Goal: Information Seeking & Learning: Understand process/instructions

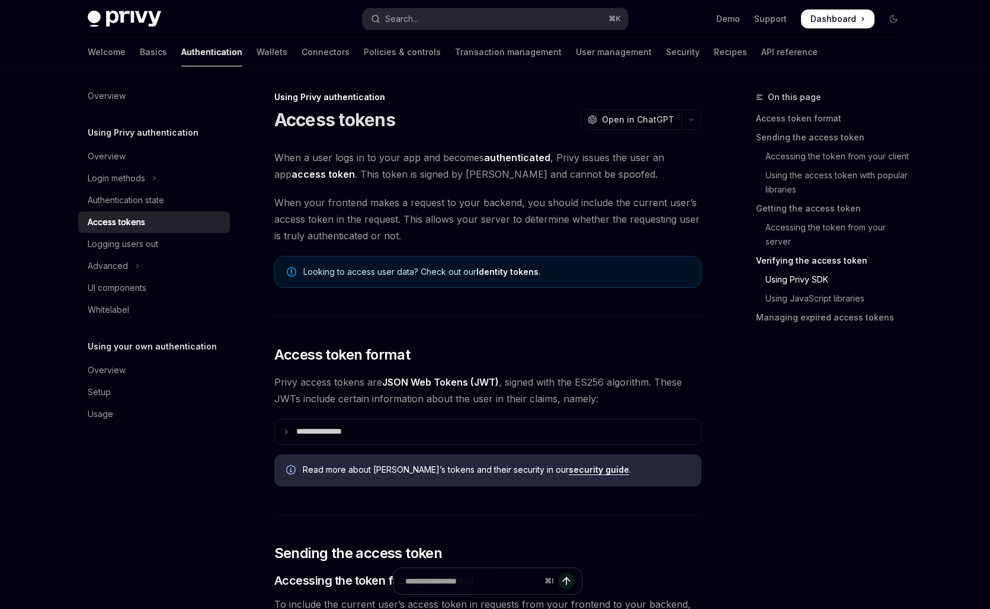
scroll to position [2229, 0]
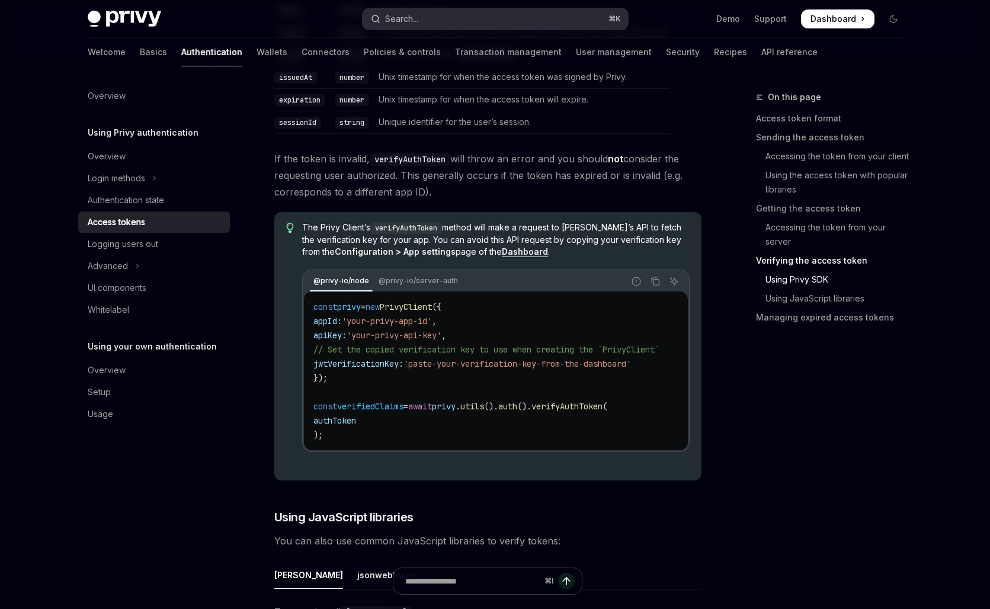
click at [476, 24] on button "Search... ⌘ K" at bounding box center [496, 18] width 266 height 21
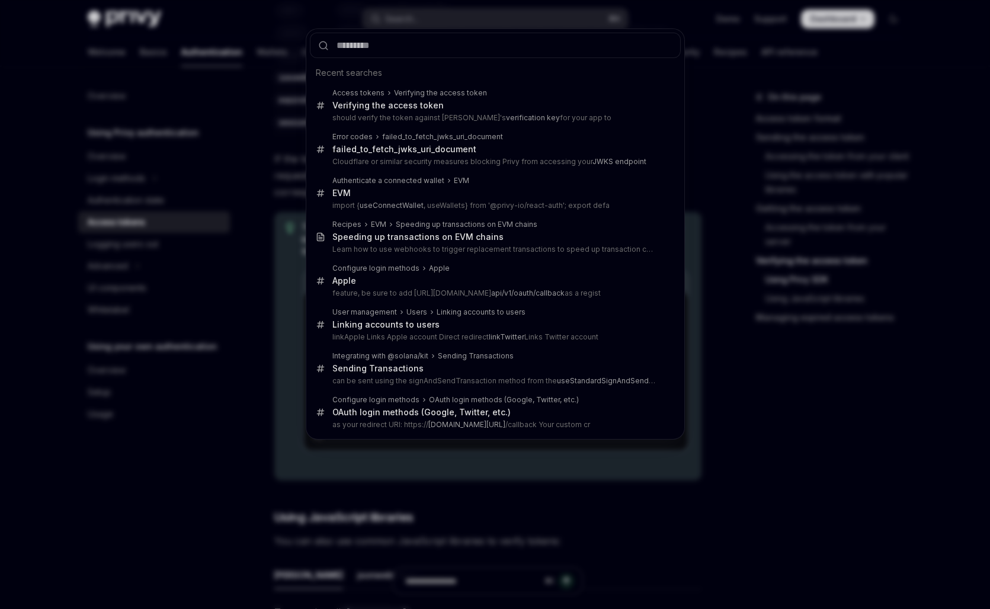
click at [260, 102] on div "Recent searches Access tokens Verifying the access token Verifying the access t…" at bounding box center [495, 304] width 990 height 609
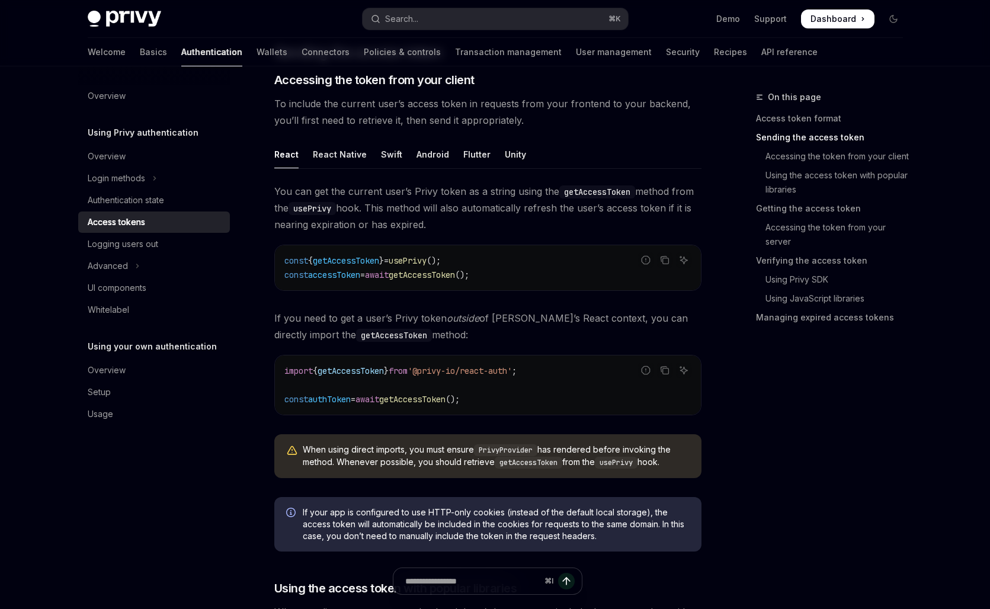
scroll to position [392, 0]
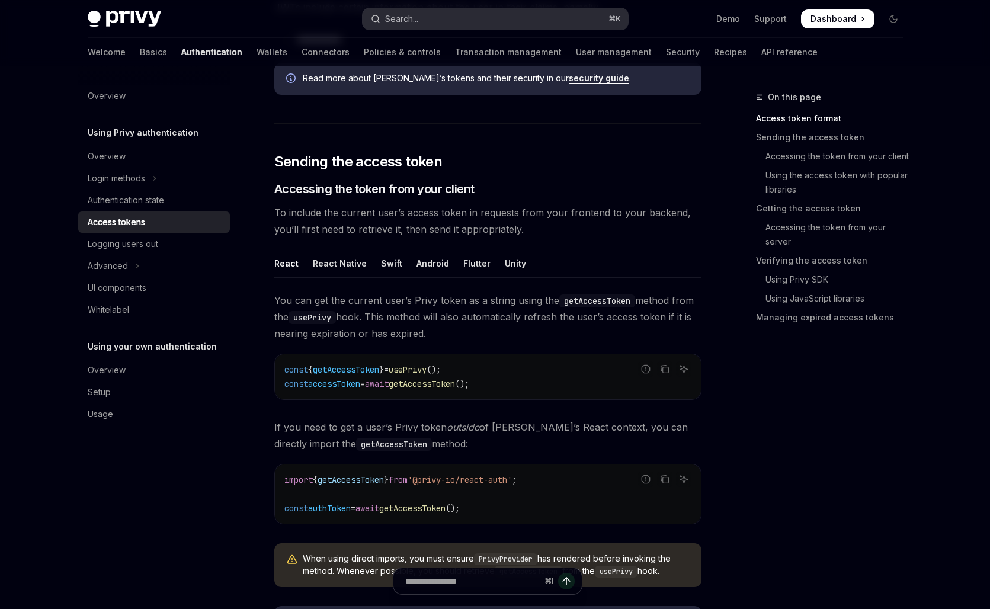
click at [420, 16] on button "Search... ⌘ K" at bounding box center [496, 18] width 266 height 21
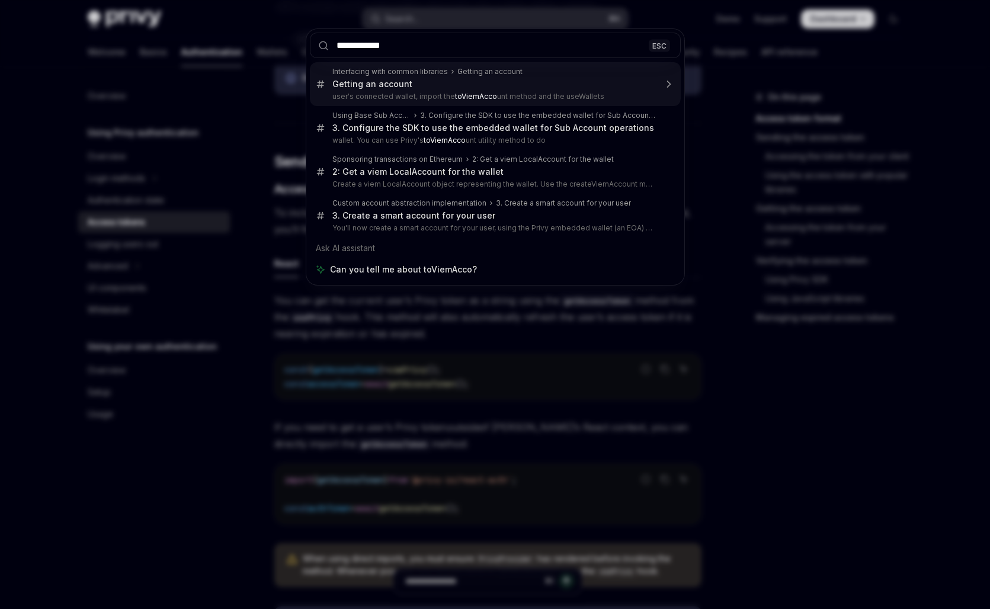
type input "**********"
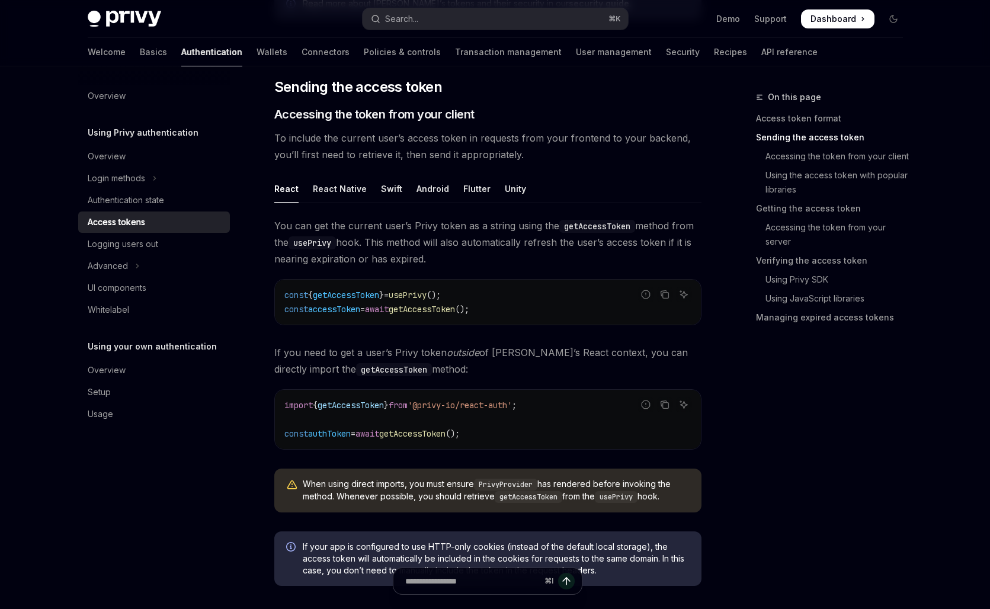
scroll to position [510, 0]
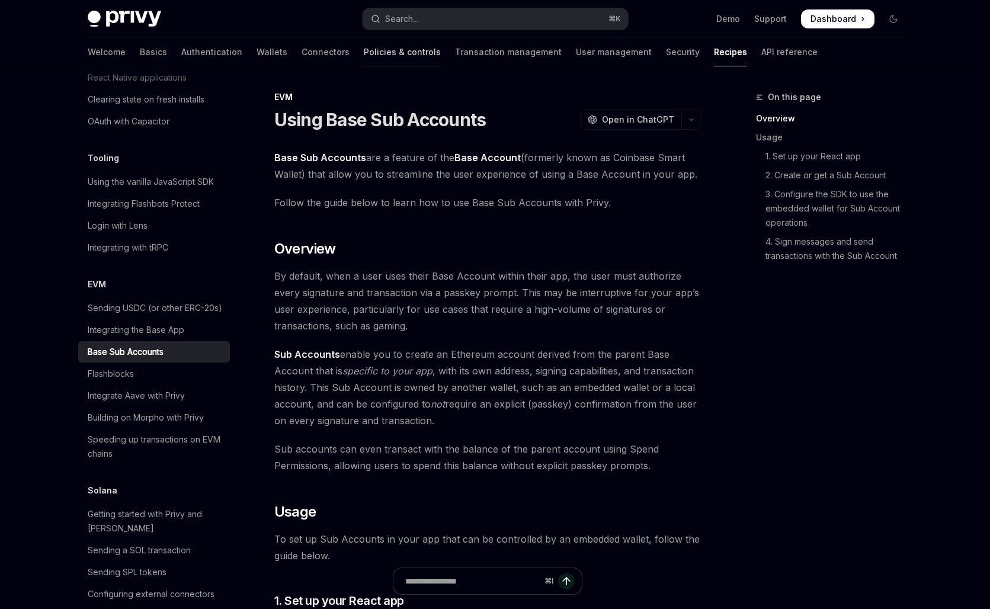
click at [364, 49] on link "Policies & controls" at bounding box center [402, 52] width 77 height 28
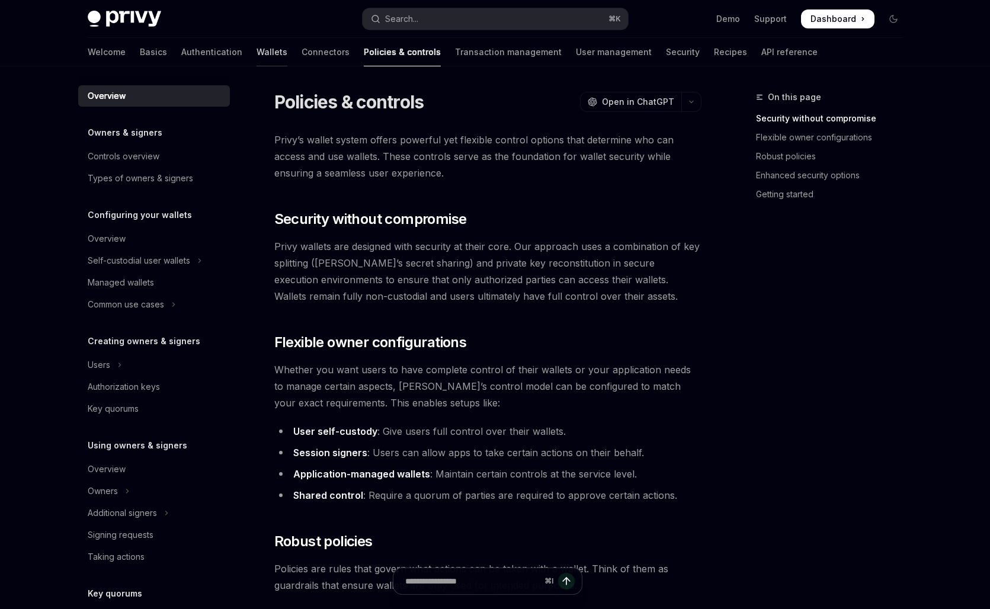
click at [257, 47] on link "Wallets" at bounding box center [272, 52] width 31 height 28
type textarea "*"
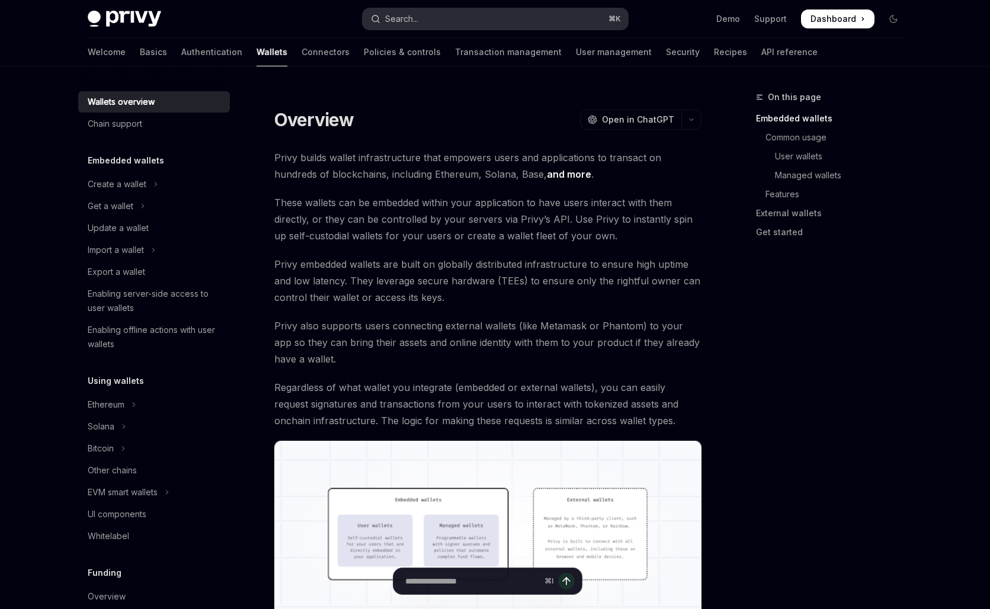
click at [411, 20] on div "Search..." at bounding box center [401, 19] width 33 height 14
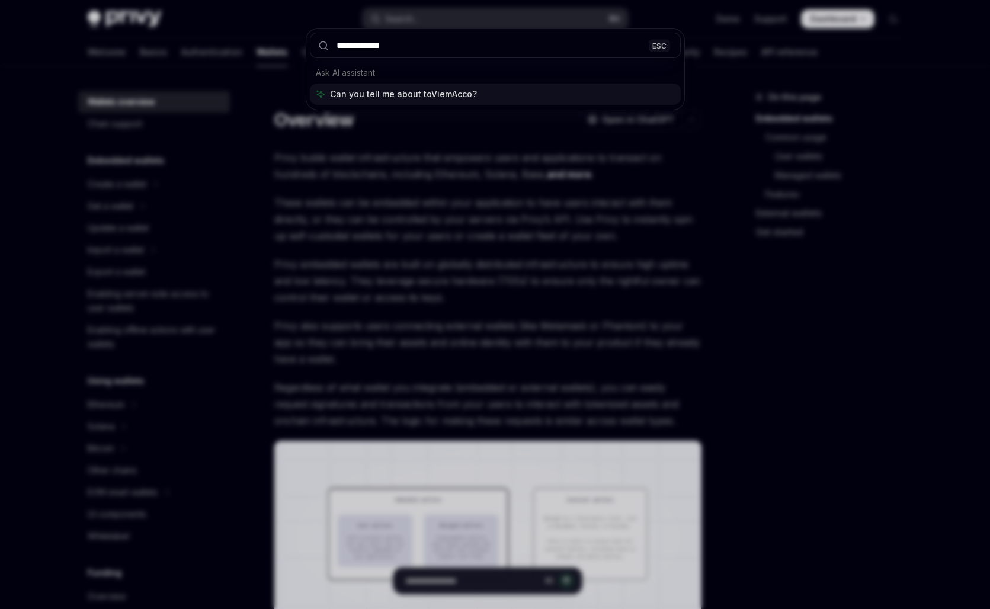
type input "**********"
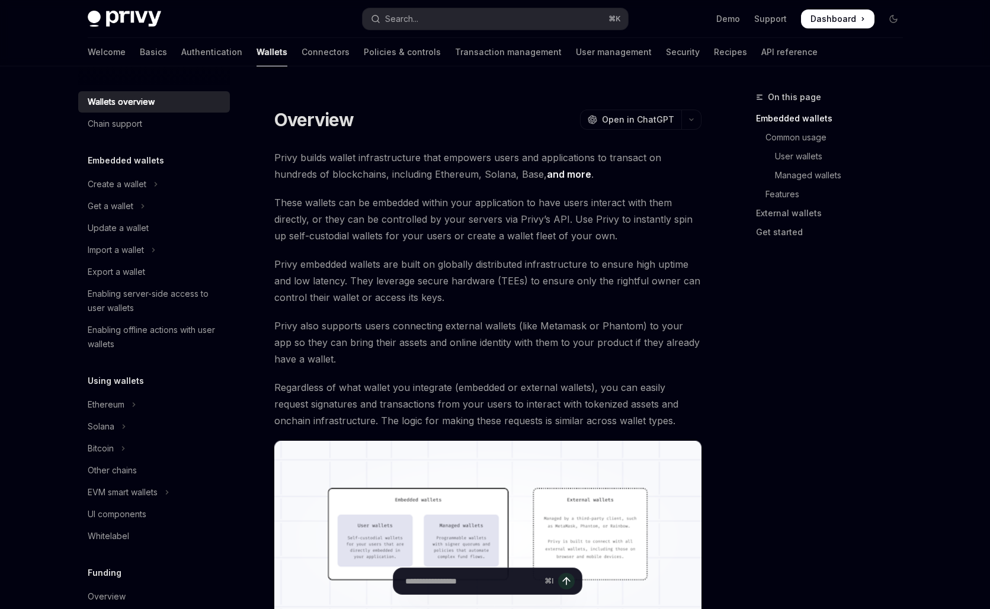
type textarea "*"
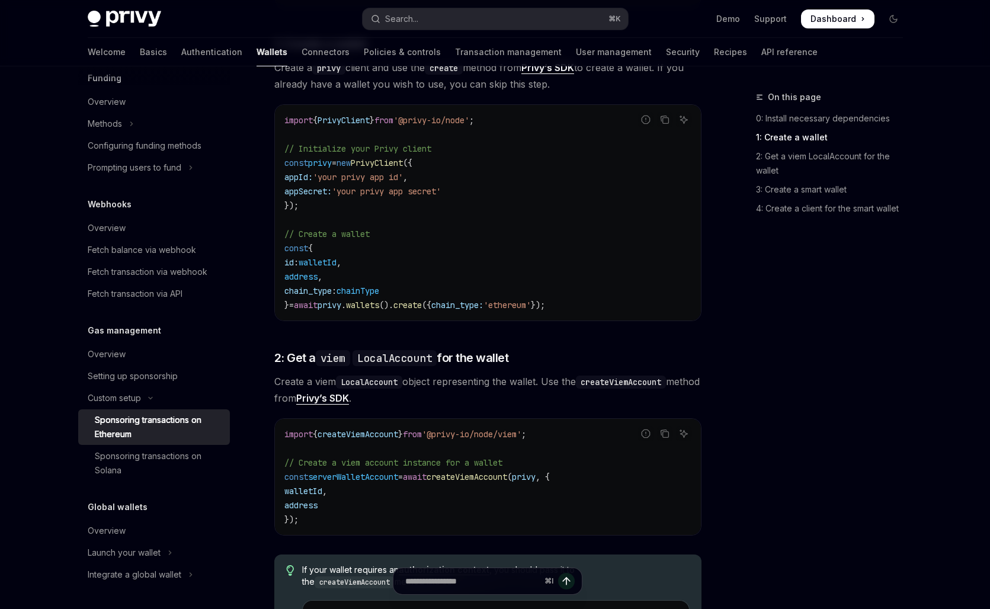
scroll to position [585, 0]
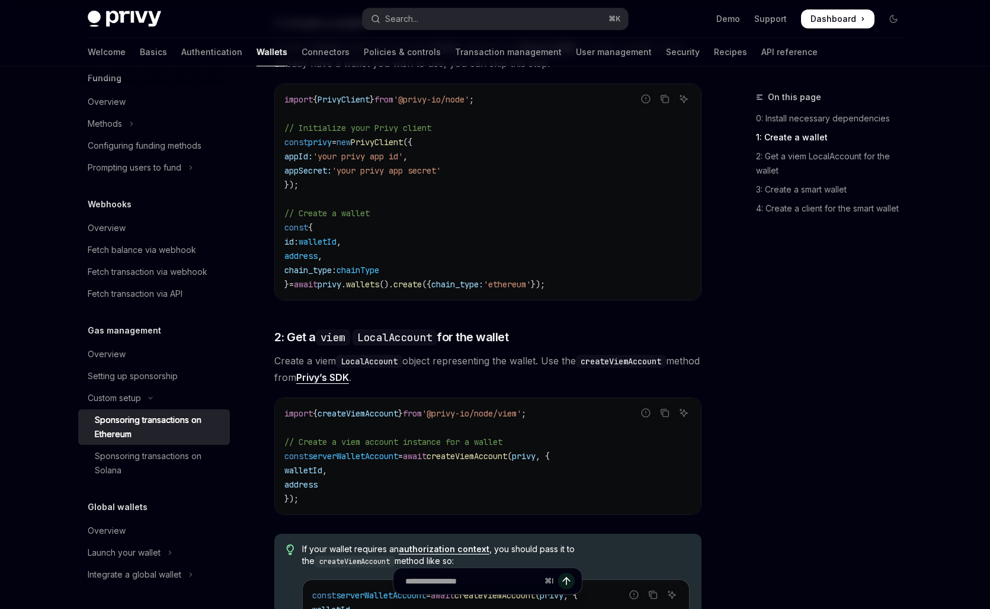
click at [481, 461] on span "createViemAccount" at bounding box center [467, 456] width 81 height 11
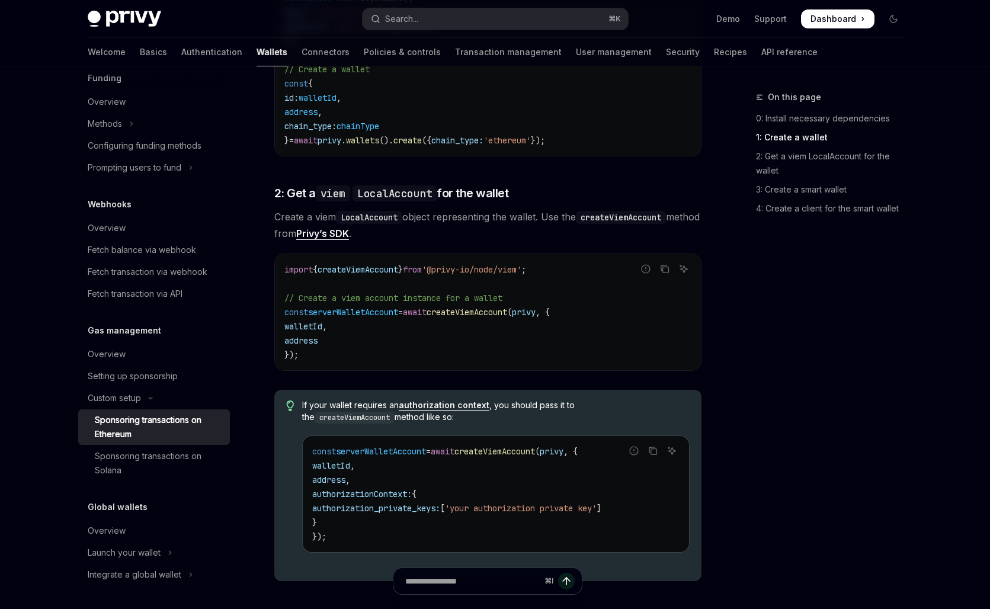
scroll to position [731, 0]
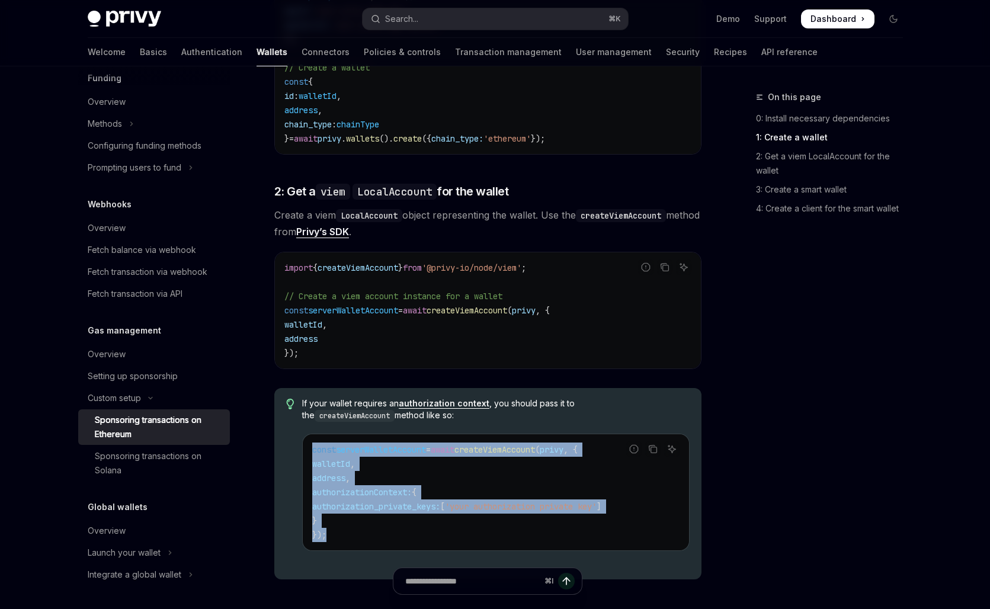
drag, startPoint x: 331, startPoint y: 533, endPoint x: 308, endPoint y: 443, distance: 93.0
click at [308, 443] on div "const serverWalletAccount = await createViemAccount ( privy , { walletId , addr…" at bounding box center [496, 492] width 386 height 116
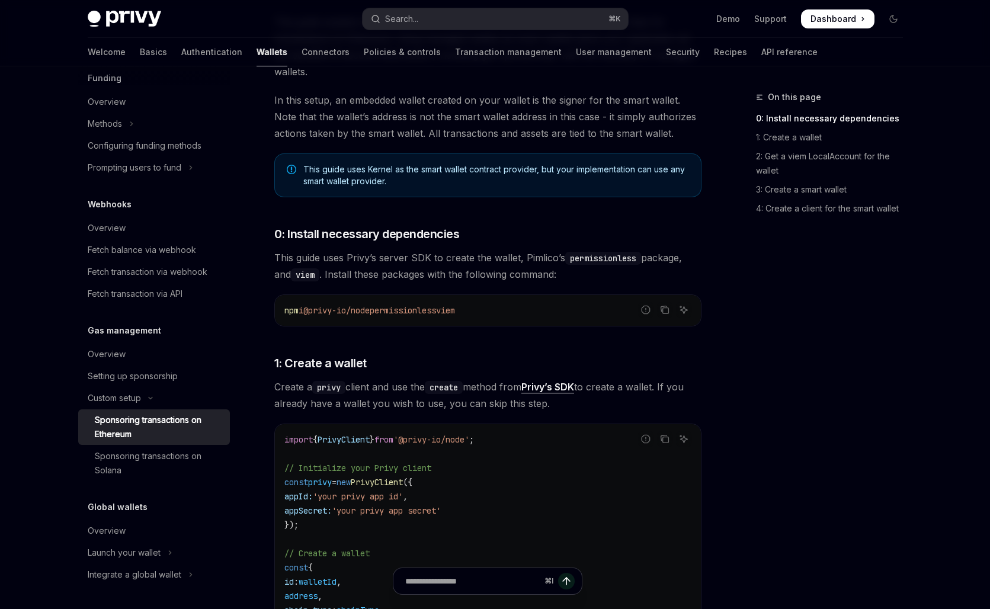
scroll to position [0, 0]
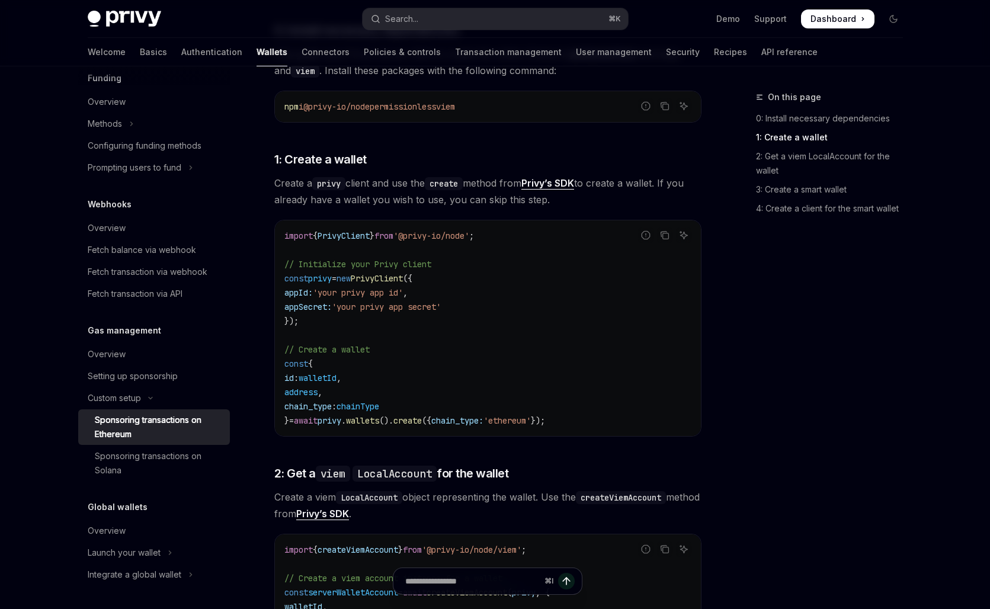
scroll to position [616, 0]
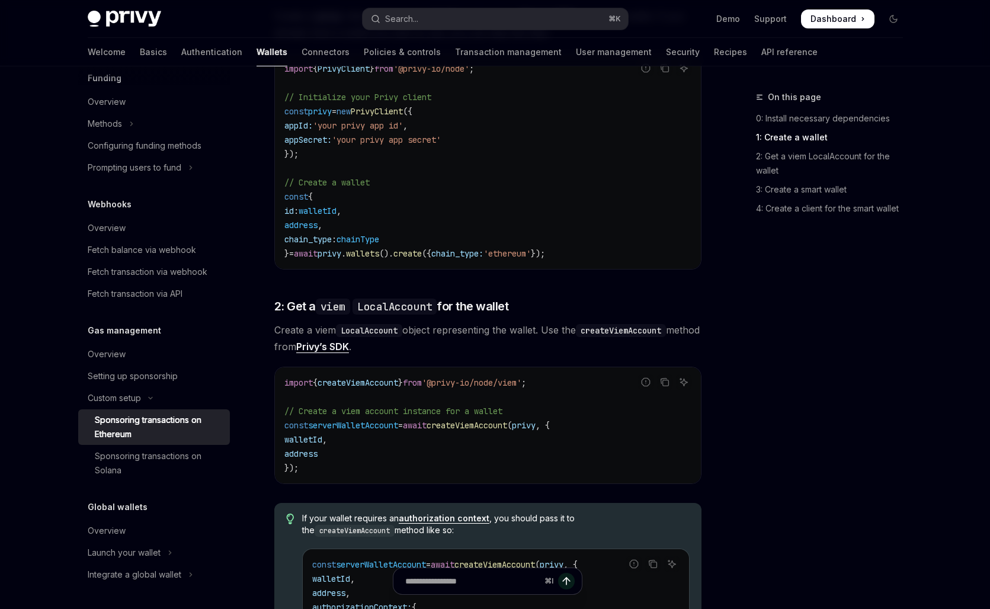
click at [481, 430] on span "createViemAccount" at bounding box center [467, 425] width 81 height 11
copy span "createViemAccount"
